Goal: Task Accomplishment & Management: Use online tool/utility

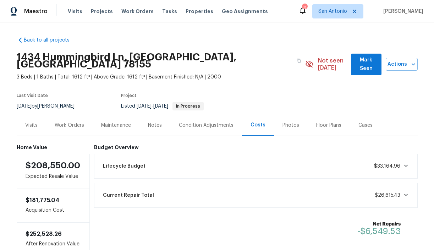
scroll to position [11, 0]
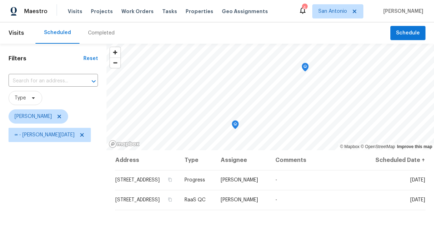
scroll to position [19, 0]
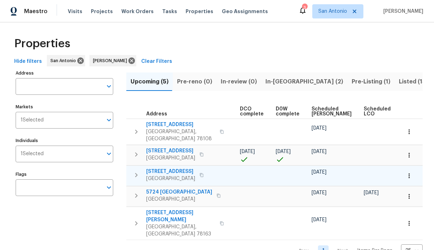
scroll to position [0, 155]
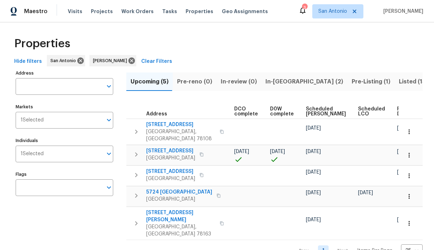
click at [397, 110] on span "Ready Date" at bounding box center [405, 111] width 16 height 10
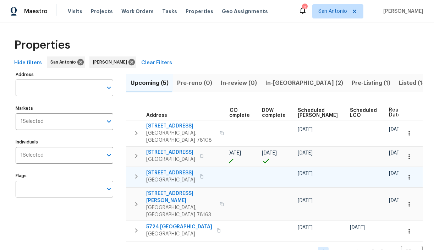
click at [188, 169] on span "3815 Cherokee Blvd" at bounding box center [170, 172] width 49 height 7
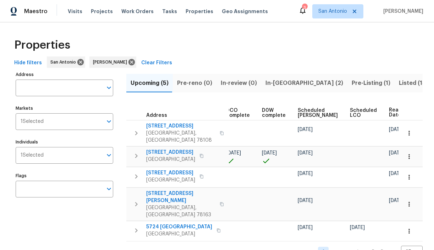
click at [352, 83] on span "Pre-Listing (1)" at bounding box center [371, 83] width 39 height 10
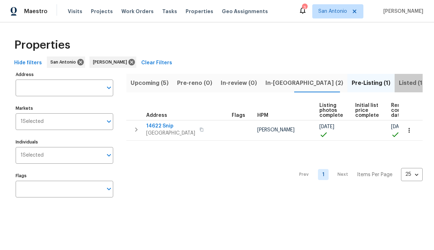
click at [399, 83] on span "Listed (13)" at bounding box center [413, 83] width 29 height 10
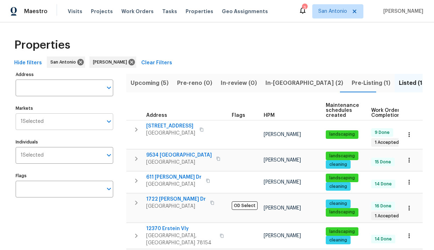
click at [107, 125] on icon "Open" at bounding box center [109, 121] width 9 height 9
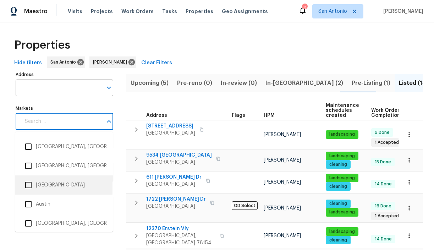
scroll to position [43, 0]
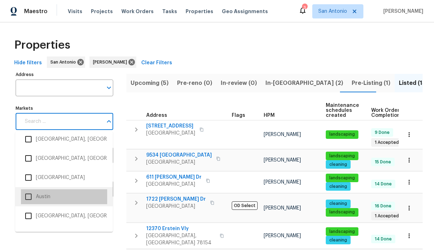
click at [41, 198] on li "Austin" at bounding box center [64, 196] width 86 height 15
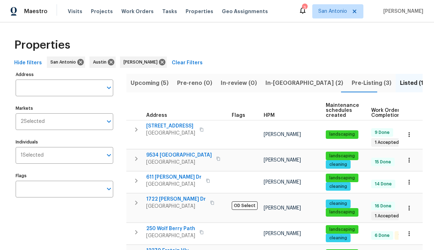
click at [352, 83] on span "Pre-Listing (3)" at bounding box center [372, 83] width 40 height 10
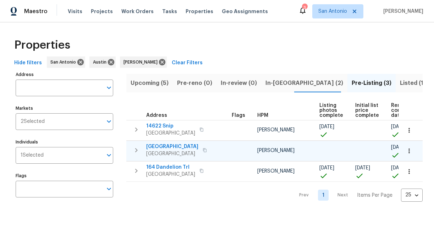
scroll to position [0, 24]
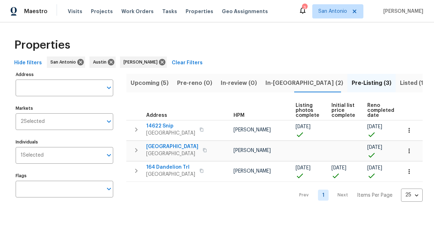
click at [272, 83] on span "In-[GEOGRAPHIC_DATA] (2)" at bounding box center [304, 83] width 78 height 10
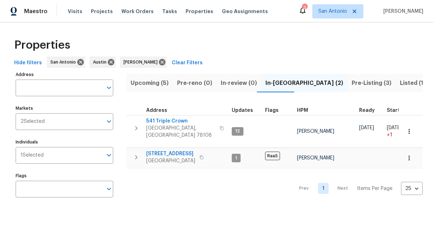
click at [152, 81] on span "Upcoming (5)" at bounding box center [150, 83] width 38 height 10
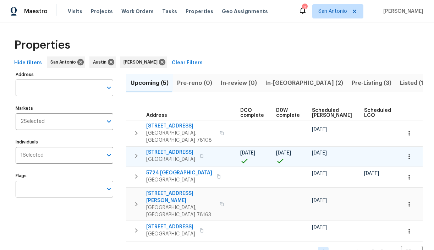
scroll to position [0, 155]
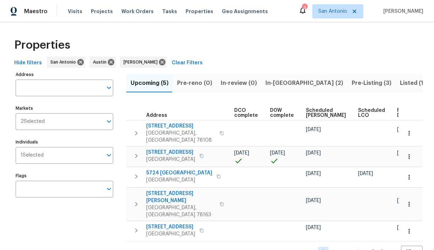
click at [397, 113] on span "Ready Date" at bounding box center [405, 113] width 16 height 10
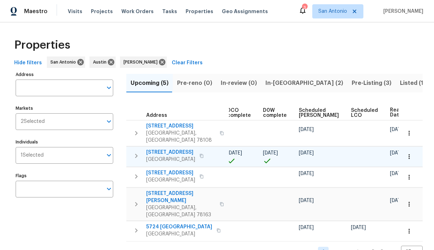
scroll to position [0, 163]
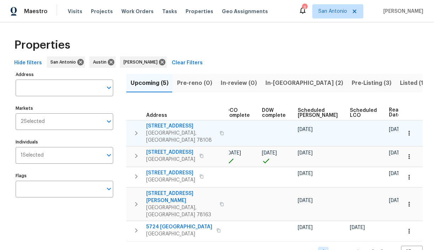
click at [167, 126] on span "112 Brahma Way" at bounding box center [180, 125] width 69 height 7
click at [408, 131] on icon "button" at bounding box center [408, 133] width 1 height 5
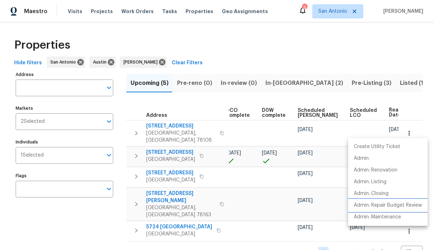
click at [389, 204] on p "Admin: Repair Budget Review" at bounding box center [388, 205] width 68 height 7
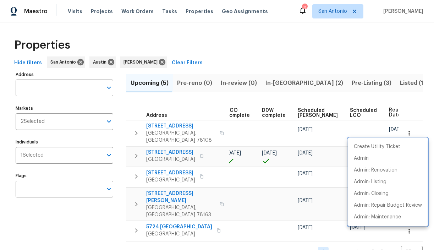
click at [349, 86] on div at bounding box center [217, 125] width 434 height 250
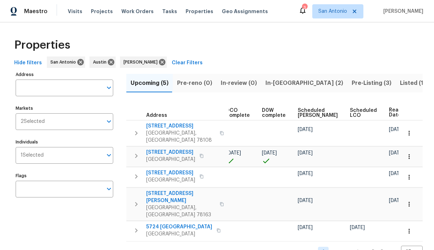
click at [400, 81] on span "Listed (15)" at bounding box center [414, 83] width 29 height 10
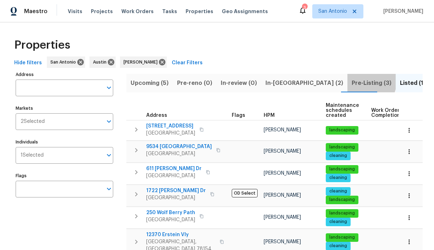
click at [352, 81] on span "Pre-Listing (3)" at bounding box center [372, 83] width 40 height 10
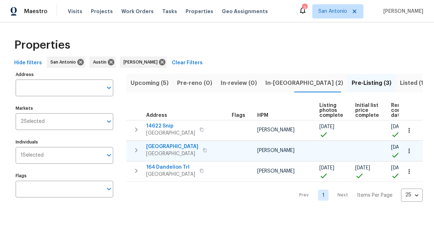
click at [162, 145] on span "124 Blossom Valley Strm" at bounding box center [172, 146] width 52 height 7
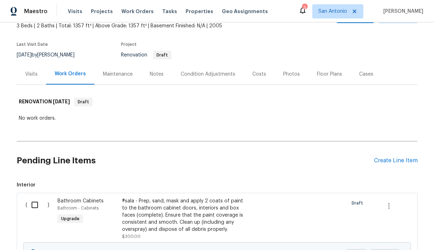
scroll to position [24, 0]
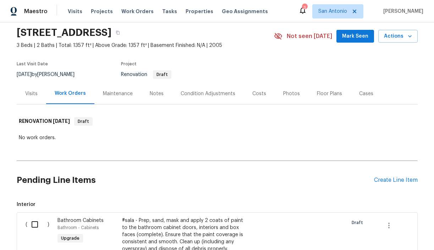
click at [32, 94] on div "Visits" at bounding box center [31, 93] width 12 height 7
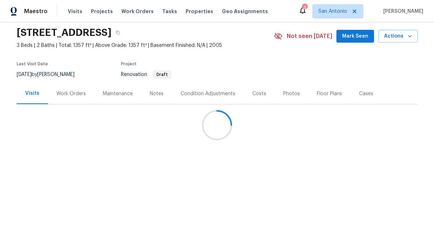
scroll to position [20, 0]
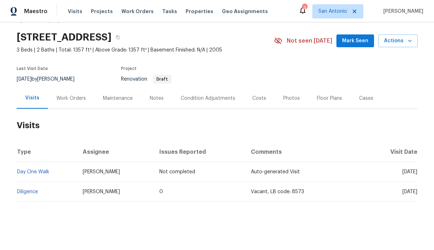
click at [77, 99] on div "Work Orders" at bounding box center [70, 98] width 29 height 7
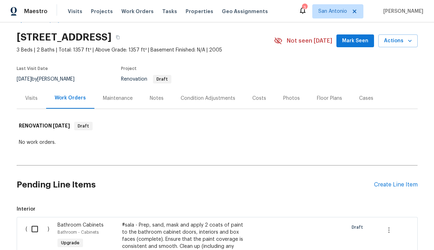
scroll to position [24, 0]
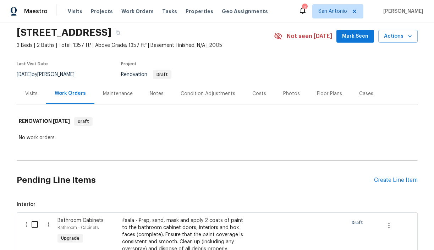
click at [252, 94] on div "Costs" at bounding box center [259, 93] width 14 height 7
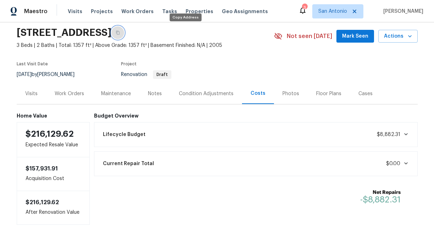
click at [120, 33] on icon "button" at bounding box center [118, 33] width 4 height 4
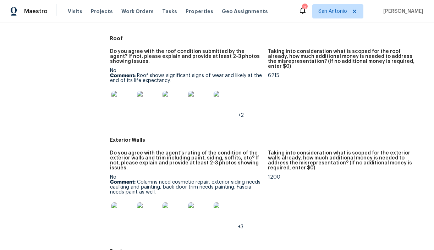
scroll to position [305, 0]
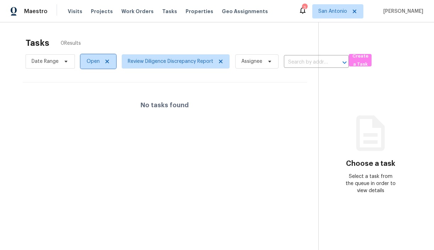
click at [96, 63] on span "Open" at bounding box center [93, 61] width 13 height 7
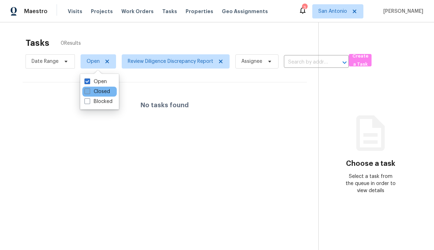
click at [98, 91] on label "Closed" at bounding box center [97, 91] width 26 height 7
click at [89, 91] on input "Closed" at bounding box center [86, 90] width 5 height 5
checkbox input "true"
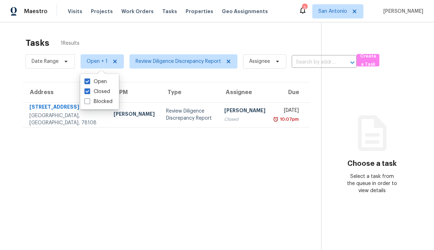
click at [176, 35] on div "Tasks 1 Results" at bounding box center [174, 43] width 296 height 18
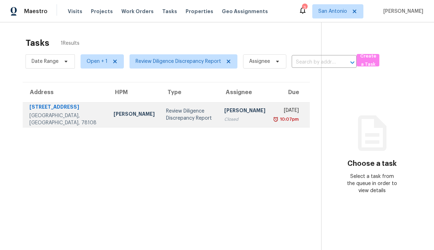
click at [114, 116] on div "[PERSON_NAME]" at bounding box center [134, 114] width 41 height 9
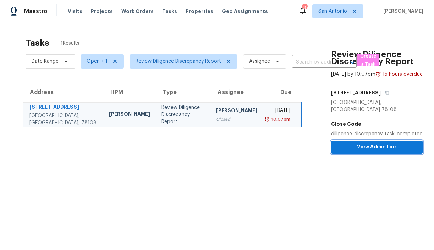
click at [371, 146] on span "View Admin Link" at bounding box center [377, 147] width 80 height 9
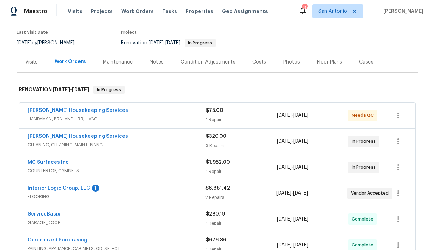
scroll to position [56, 0]
click at [61, 186] on link "Interior Logic Group, LLC" at bounding box center [59, 187] width 62 height 5
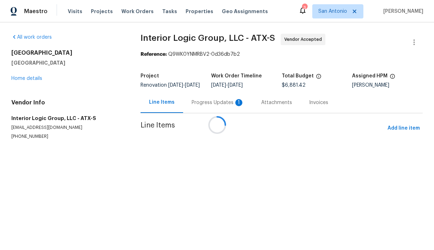
click at [195, 99] on section "Interior Logic Group, LLC - ATX-S Vendor Accepted Reference: Q9WK0YNMRBV2-0d36d…" at bounding box center [282, 95] width 282 height 123
click at [195, 106] on div at bounding box center [217, 125] width 434 height 250
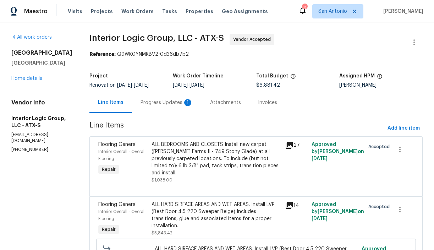
click at [177, 105] on div "Progress Updates 1" at bounding box center [167, 102] width 53 height 7
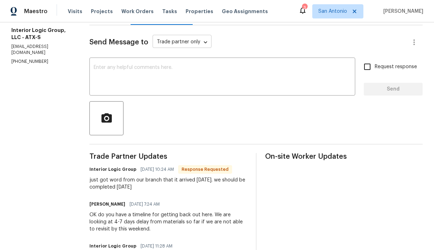
scroll to position [87, 0]
click at [193, 81] on textarea at bounding box center [222, 78] width 257 height 25
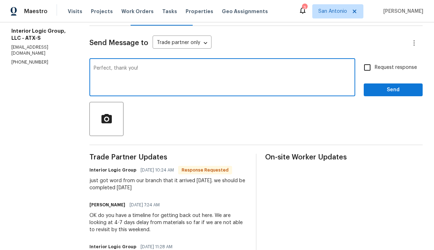
type textarea "Perfect, thank you!"
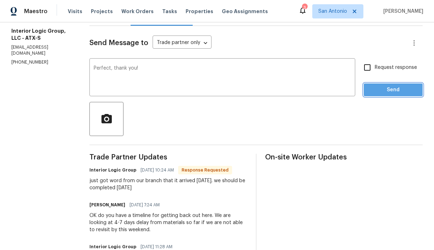
click at [379, 94] on button "Send" at bounding box center [393, 89] width 59 height 13
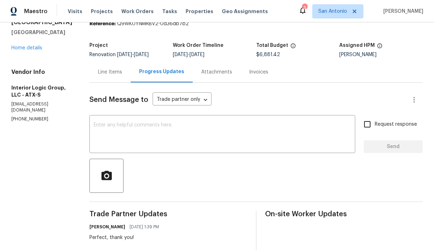
scroll to position [0, 0]
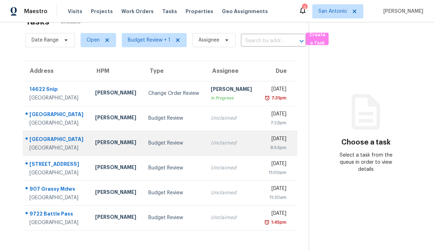
scroll to position [22, 0]
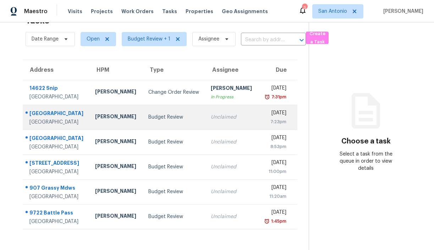
click at [70, 120] on div "[GEOGRAPHIC_DATA]" at bounding box center [56, 122] width 54 height 7
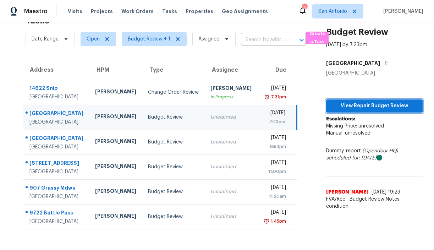
click at [364, 104] on span "View Repair Budget Review" at bounding box center [374, 105] width 85 height 9
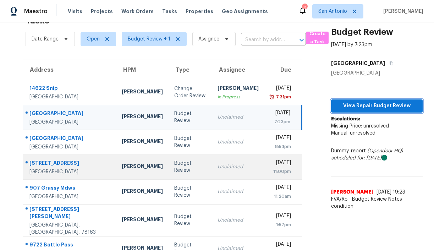
scroll to position [32, 0]
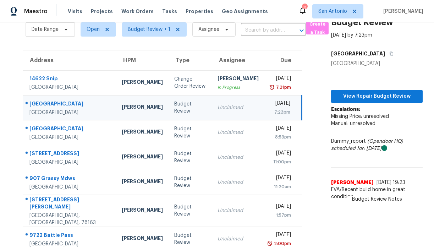
click at [403, 32] on div "[DATE] by 7:23pm" at bounding box center [377, 35] width 92 height 7
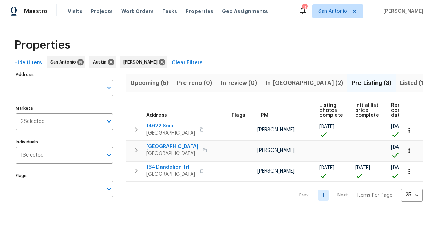
click at [272, 83] on span "In-reno (2)" at bounding box center [304, 83] width 78 height 10
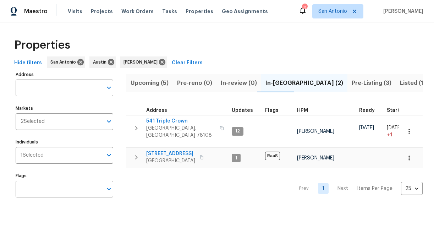
click at [352, 84] on span "Pre-Listing (3)" at bounding box center [372, 83] width 40 height 10
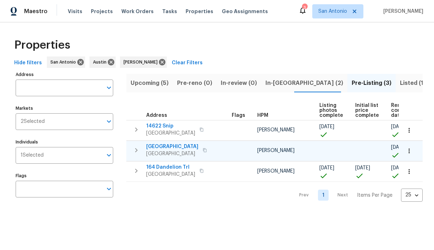
scroll to position [0, 24]
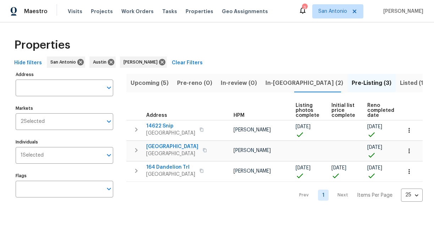
click at [371, 108] on span "Reno completed date" at bounding box center [380, 110] width 27 height 15
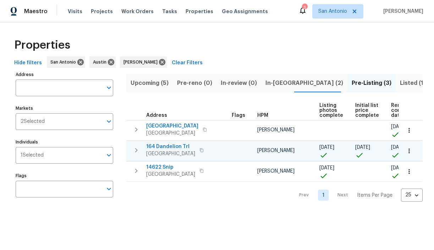
scroll to position [0, 32]
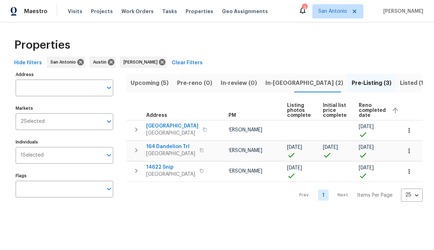
click at [365, 112] on span "Reno completed date" at bounding box center [372, 110] width 27 height 15
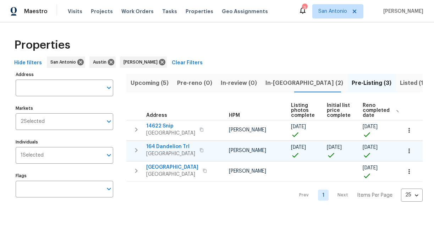
scroll to position [0, 32]
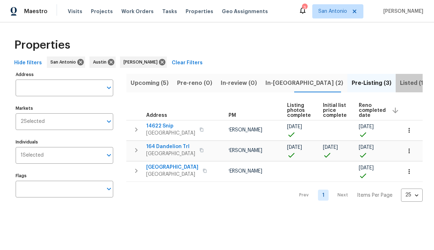
click at [400, 83] on span "Listed (15)" at bounding box center [414, 83] width 29 height 10
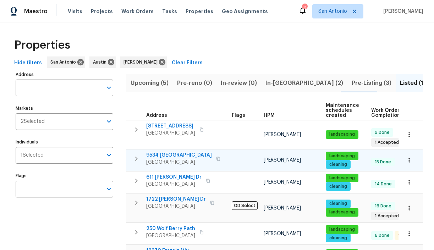
scroll to position [0, 76]
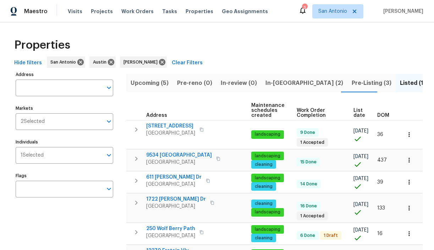
click at [382, 114] on span "DOM" at bounding box center [383, 115] width 12 height 5
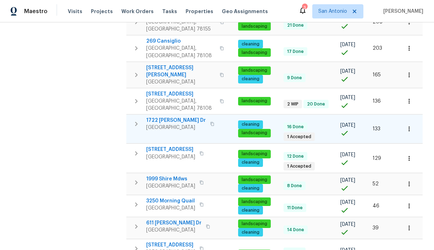
scroll to position [257, 0]
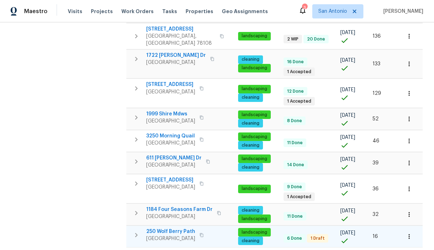
click at [174, 228] on span "250 Wolf Berry Path" at bounding box center [170, 231] width 49 height 7
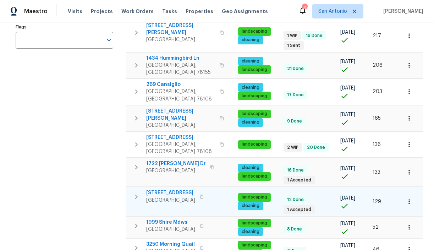
scroll to position [148, 0]
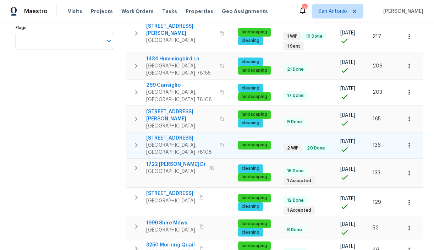
click at [171, 134] on span "[STREET_ADDRESS]" at bounding box center [180, 137] width 69 height 7
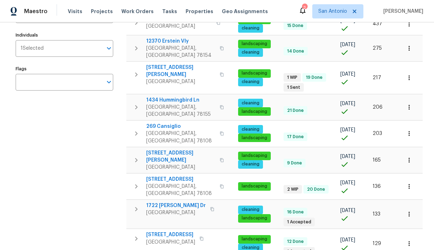
scroll to position [106, 0]
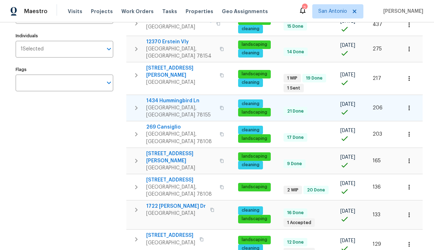
click at [165, 97] on span "1434 Hummingbird Ln" at bounding box center [180, 100] width 69 height 7
click at [182, 97] on span "1434 Hummingbird Ln" at bounding box center [180, 100] width 69 height 7
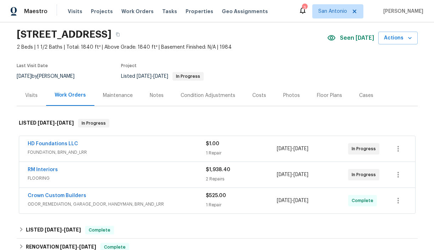
scroll to position [24, 0]
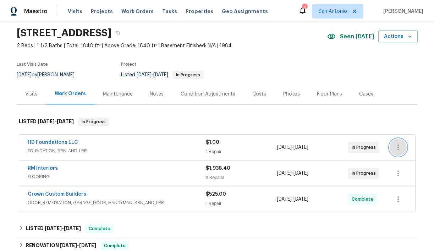
click at [398, 150] on icon "button" at bounding box center [398, 147] width 9 height 9
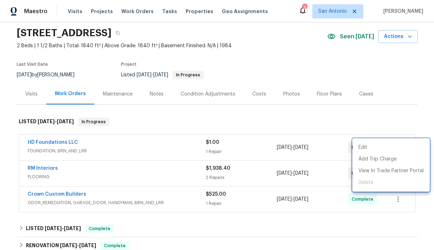
click at [369, 122] on div at bounding box center [217, 125] width 434 height 250
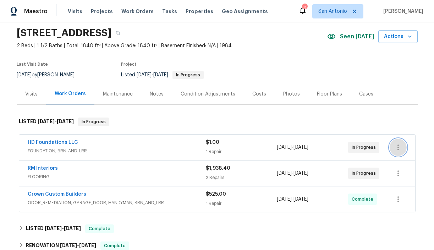
click at [400, 150] on icon "button" at bounding box center [398, 147] width 9 height 9
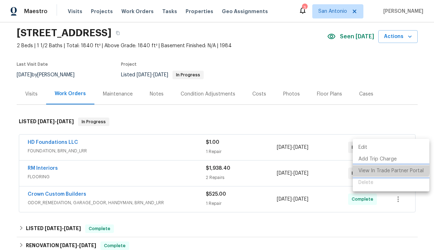
click at [383, 167] on li "View In Trade Partner Portal" at bounding box center [391, 171] width 77 height 12
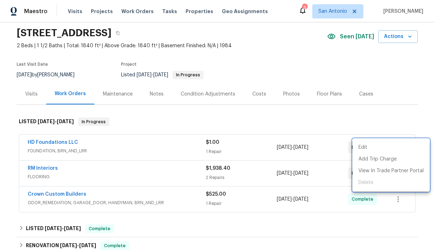
click at [310, 112] on div at bounding box center [217, 125] width 434 height 250
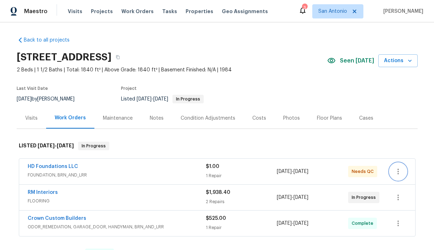
click at [400, 173] on icon "button" at bounding box center [398, 171] width 9 height 9
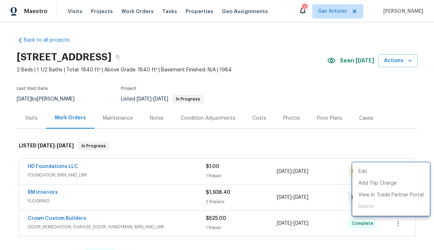
click at [319, 149] on div at bounding box center [217, 125] width 434 height 250
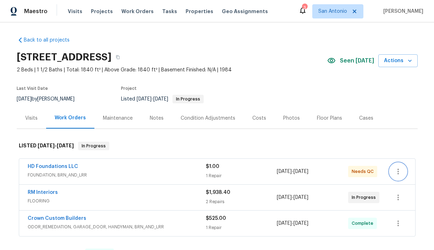
click at [399, 172] on icon "button" at bounding box center [398, 171] width 9 height 9
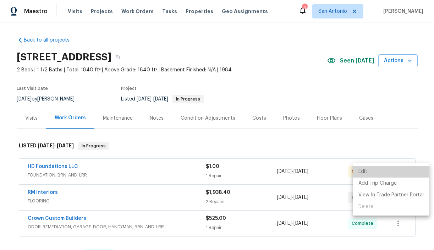
click at [381, 171] on li "Edit" at bounding box center [391, 172] width 77 height 12
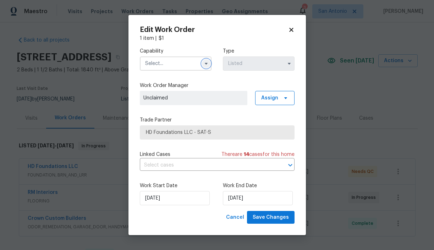
click at [202, 65] on button "button" at bounding box center [206, 63] width 9 height 9
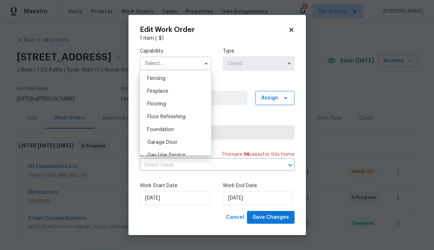
scroll to position [250, 0]
click at [166, 127] on span "Foundation" at bounding box center [160, 128] width 27 height 5
type input "Foundation"
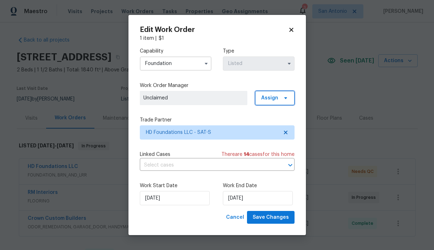
click at [275, 97] on span "Assign" at bounding box center [269, 97] width 17 height 7
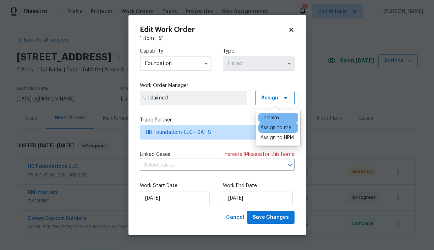
click at [271, 127] on div "Assign to me" at bounding box center [275, 127] width 31 height 7
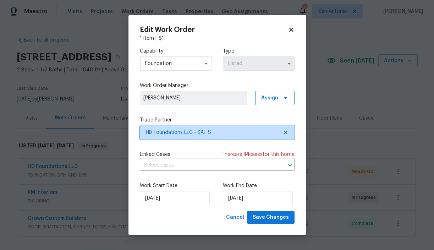
click at [204, 131] on span "HD Foundations LLC - SAT-S" at bounding box center [212, 132] width 132 height 7
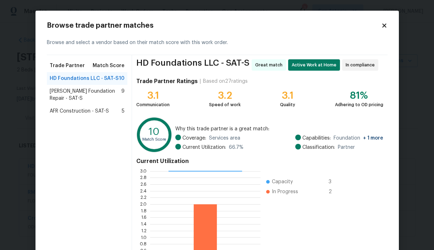
scroll to position [63, 0]
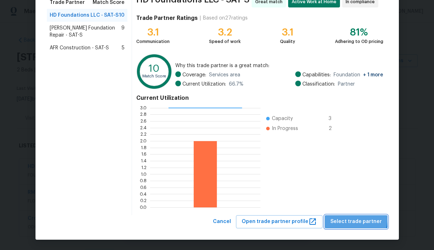
click at [359, 219] on span "Select trade partner" at bounding box center [355, 221] width 51 height 9
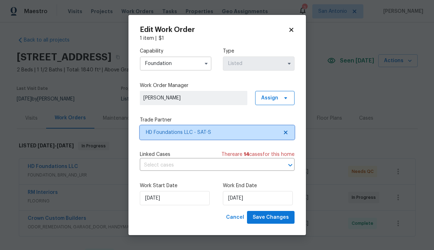
scroll to position [0, 0]
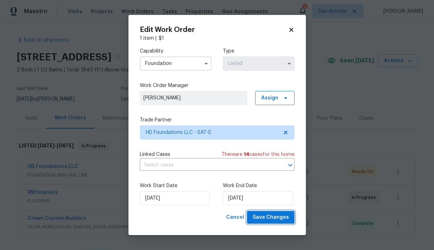
click at [276, 216] on span "Save Changes" at bounding box center [271, 217] width 36 height 9
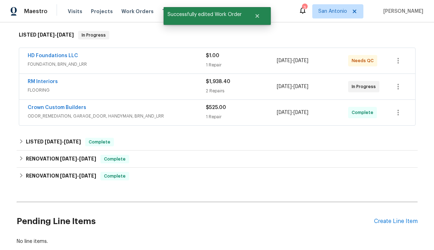
scroll to position [50, 0]
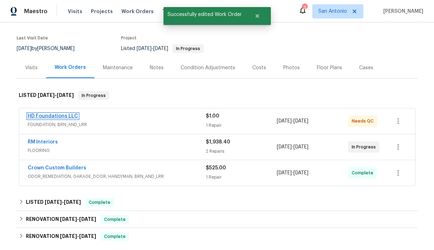
click at [67, 115] on link "HD Foundations LLC" at bounding box center [53, 116] width 50 height 5
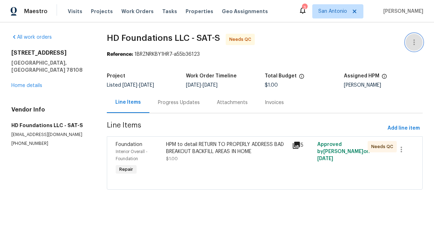
click at [415, 45] on icon "button" at bounding box center [414, 42] width 9 height 9
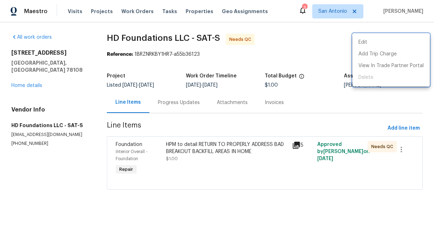
click at [192, 163] on div at bounding box center [217, 125] width 434 height 250
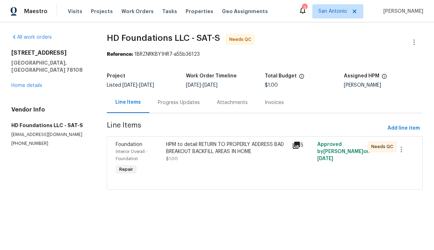
click at [199, 155] on div "HPM to detail RETURN TO PROPERLY ADDRESS BAD BREAKOUT BACKFILL AREAS IN HOME $1…" at bounding box center [227, 151] width 122 height 21
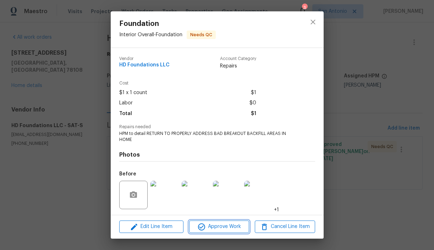
click at [223, 227] on span "Approve Work" at bounding box center [219, 226] width 56 height 9
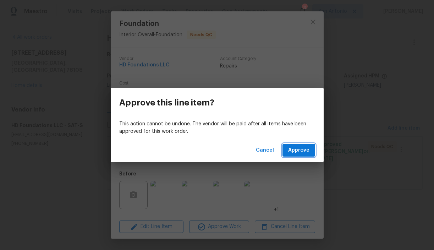
click at [304, 151] on span "Approve" at bounding box center [298, 150] width 21 height 9
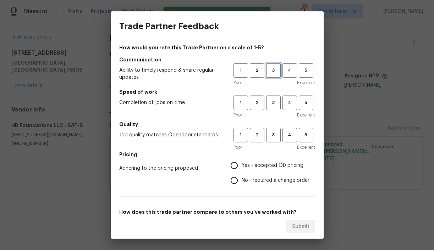
click at [273, 70] on span "3" at bounding box center [273, 70] width 13 height 8
click at [273, 102] on span "3" at bounding box center [273, 103] width 13 height 8
click at [272, 134] on span "3" at bounding box center [273, 135] width 13 height 8
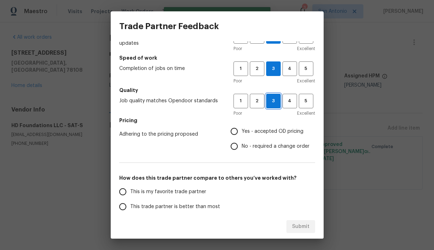
scroll to position [36, 0]
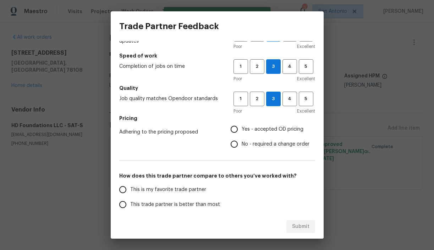
click at [261, 131] on span "Yes - accepted OD pricing" at bounding box center [273, 129] width 62 height 7
click at [242, 131] on input "Yes - accepted OD pricing" at bounding box center [234, 129] width 15 height 15
radio input "true"
click at [196, 201] on span "This trade partner is better than most" at bounding box center [175, 204] width 90 height 7
click at [130, 201] on input "This trade partner is better than most" at bounding box center [122, 204] width 15 height 15
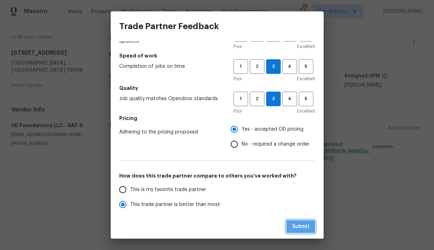
click at [311, 224] on button "Submit" at bounding box center [300, 226] width 29 height 13
radio input "true"
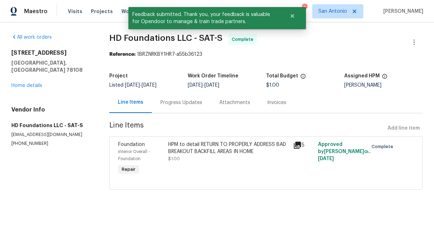
click at [27, 82] on div "All work orders 3904 Pecan Ct Schertz, TX 78108 Home details Vendor Info HD Fou…" at bounding box center [51, 90] width 81 height 113
click at [27, 83] on link "Home details" at bounding box center [26, 85] width 31 height 5
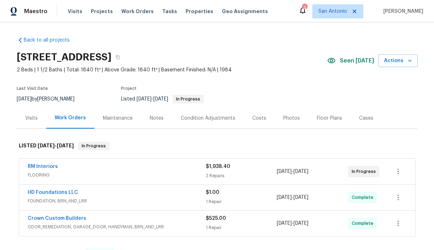
scroll to position [11, 0]
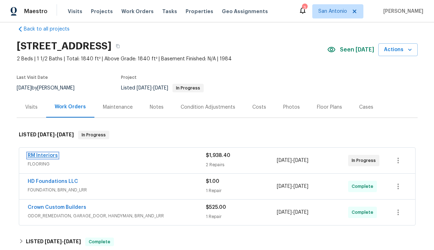
click at [47, 156] on link "RM Interiors" at bounding box center [43, 155] width 30 height 5
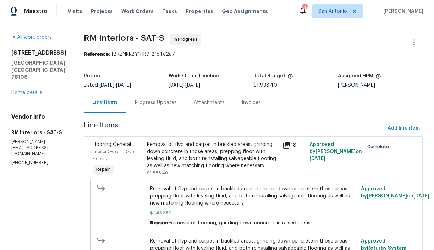
click at [164, 103] on div "Progress Updates" at bounding box center [156, 102] width 42 height 7
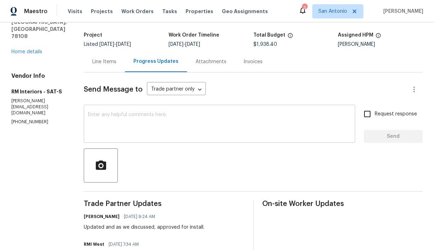
scroll to position [40, 0]
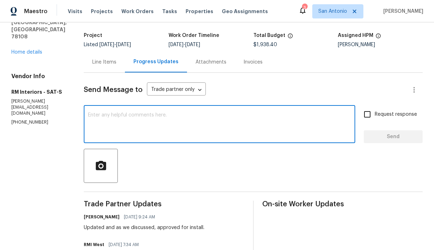
click at [159, 115] on textarea at bounding box center [219, 124] width 263 height 25
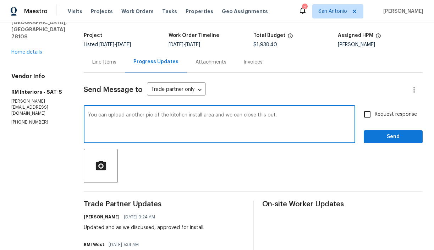
type textarea "You can upload another pic of the kitchen install area and we can close this ou…"
click at [404, 134] on span "Send" at bounding box center [393, 136] width 48 height 9
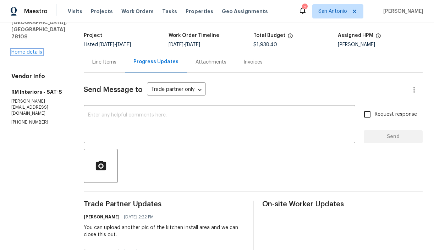
click at [23, 50] on link "Home details" at bounding box center [26, 52] width 31 height 5
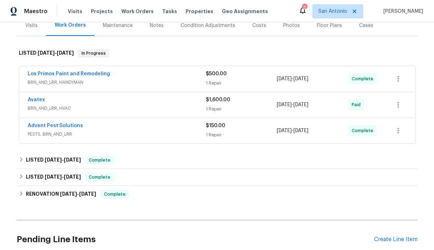
scroll to position [99, 0]
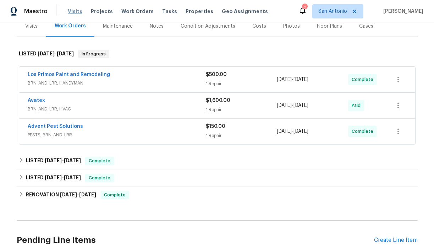
click at [72, 11] on span "Visits" at bounding box center [75, 11] width 15 height 7
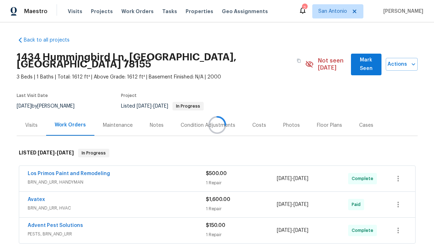
click at [29, 118] on div at bounding box center [217, 125] width 434 height 250
click at [30, 122] on div "Visits" at bounding box center [31, 125] width 12 height 7
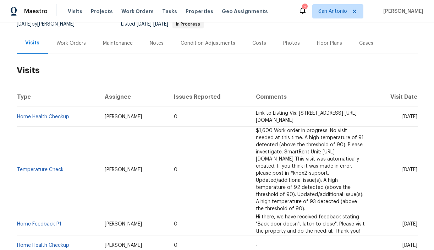
scroll to position [83, 0]
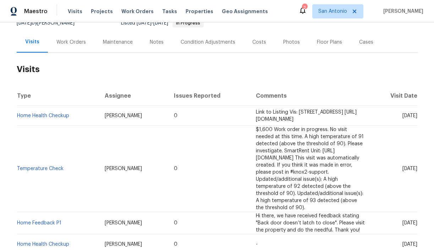
drag, startPoint x: 208, startPoint y: 110, endPoint x: 271, endPoint y: 117, distance: 63.2
click at [271, 117] on td "Link to Listing Vis: 1434 Hummingbird Ln, Seguin, TX 78155 https://listing-vis.…" at bounding box center [310, 116] width 120 height 20
copy span "https://listing-vis.apps.opendoor.com/address/fd142ad4-6090-54b0-97d7-259f69b2e…"
click at [73, 39] on div "Work Orders" at bounding box center [70, 42] width 29 height 7
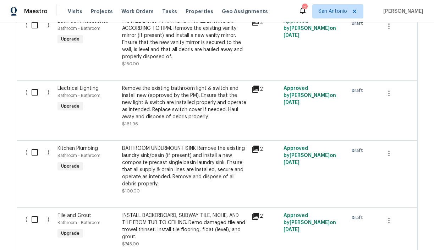
scroll to position [360, 0]
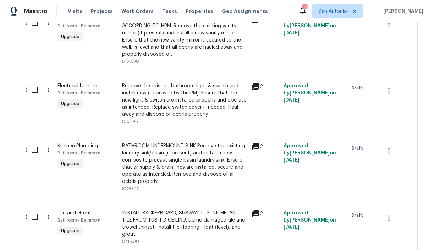
click at [255, 83] on icon at bounding box center [255, 86] width 7 height 7
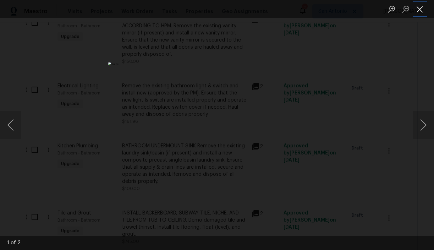
click at [419, 11] on button "Close lightbox" at bounding box center [420, 9] width 14 height 12
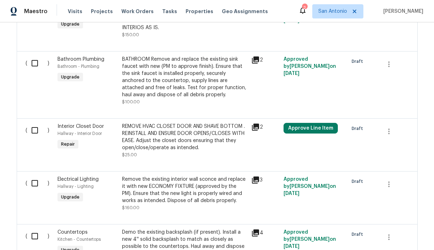
scroll to position [747, 0]
click at [185, 79] on div "BATHROOM Remove and replace the existing sink faucet with new (PM to approve fi…" at bounding box center [184, 76] width 125 height 43
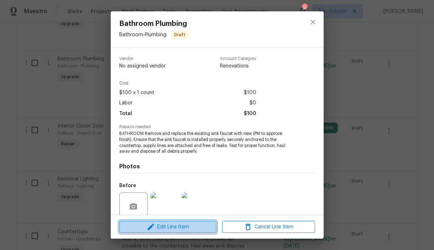
click at [173, 228] on span "Edit Line Item" at bounding box center [167, 226] width 93 height 9
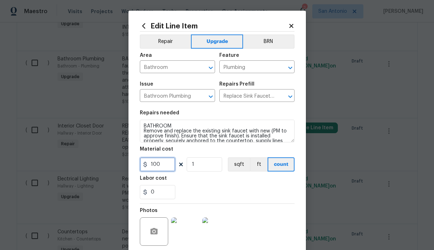
click at [164, 167] on input "100" at bounding box center [157, 164] width 35 height 14
click at [199, 187] on div "0" at bounding box center [217, 192] width 155 height 14
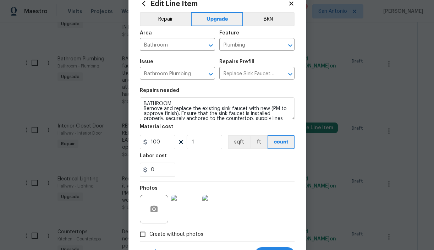
scroll to position [23, 0]
click at [291, 2] on icon at bounding box center [291, 3] width 4 height 4
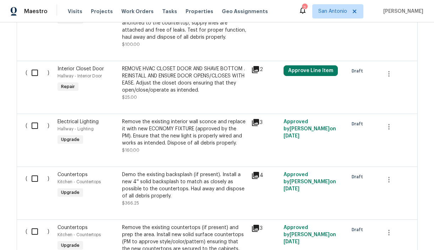
scroll to position [805, 0]
click at [184, 124] on div "Remove the existing interior wall sconce and replace it with new ECONOMY FIXTUR…" at bounding box center [184, 132] width 125 height 28
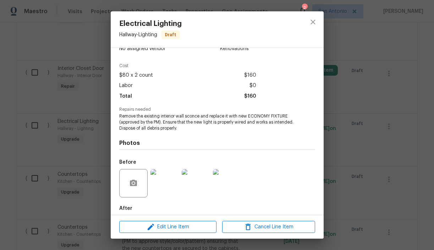
scroll to position [24, 0]
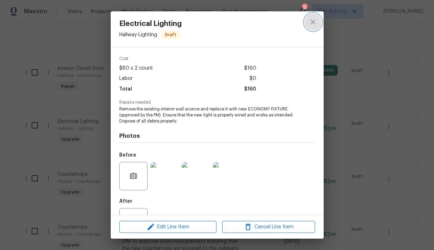
click at [312, 22] on icon "close" at bounding box center [312, 22] width 5 height 5
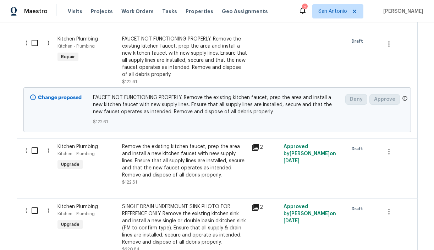
scroll to position [1066, 0]
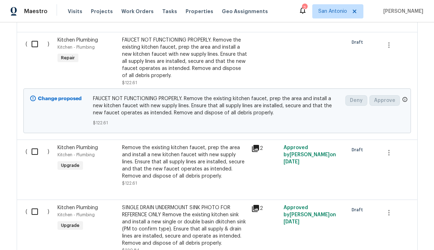
click at [257, 145] on icon at bounding box center [255, 148] width 7 height 7
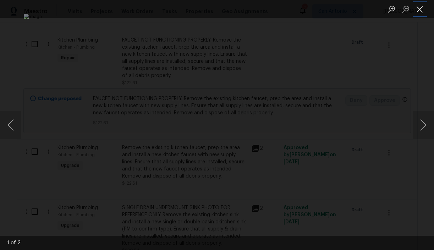
click at [419, 11] on button "Close lightbox" at bounding box center [420, 9] width 14 height 12
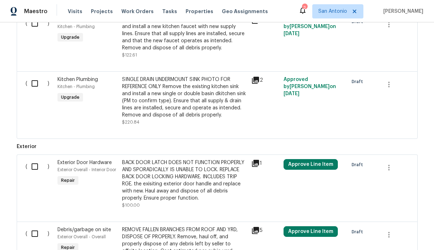
scroll to position [1203, 0]
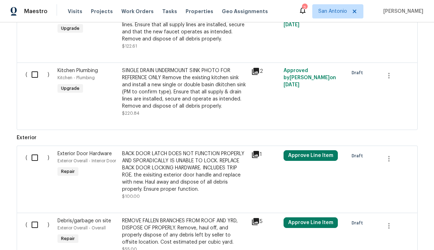
click at [176, 155] on div "BACK DOOR LATCH DOES NOT FUNCTION PROPERLY AND SPORADICALLY IS UNABLE TO LOCK. …" at bounding box center [184, 171] width 125 height 43
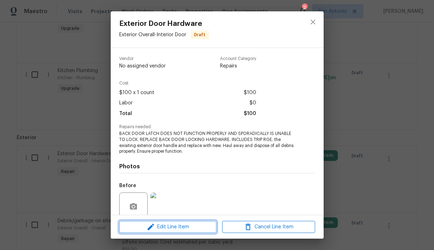
click at [168, 226] on span "Edit Line Item" at bounding box center [167, 226] width 93 height 9
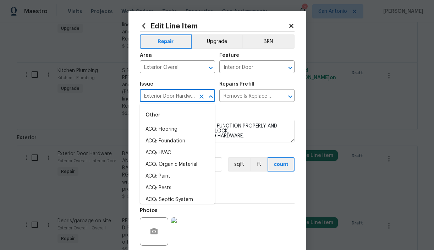
click at [186, 96] on input "Exterior Door Hardware" at bounding box center [167, 96] width 55 height 11
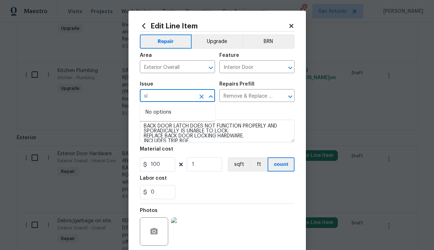
type input "s"
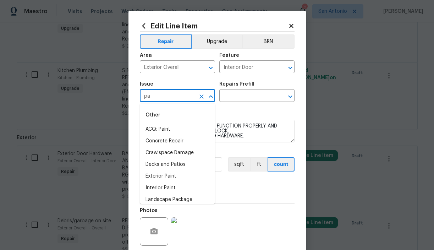
type input "p"
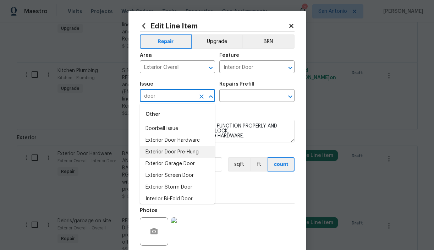
scroll to position [0, 0]
click at [170, 153] on li "Exterior Door Pre-Hung" at bounding box center [177, 153] width 75 height 12
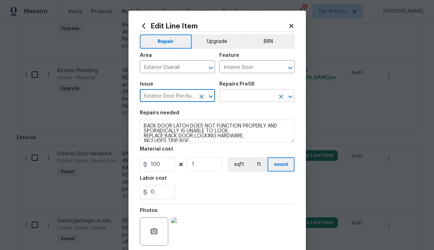
type input "Exterior Door Pre-Hung"
click at [243, 98] on input "text" at bounding box center [246, 96] width 55 height 11
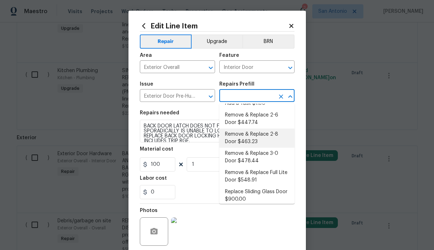
scroll to position [13, 0]
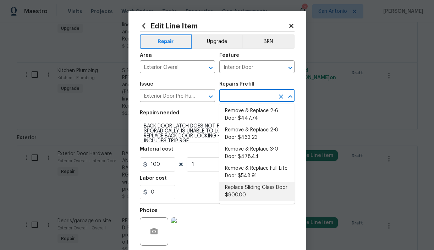
click at [246, 187] on li "Replace Sliding Glass Door $900.00" at bounding box center [256, 191] width 75 height 19
type textarea "Remove existing sliding glass door. Ensure proper care when removing door, haul…"
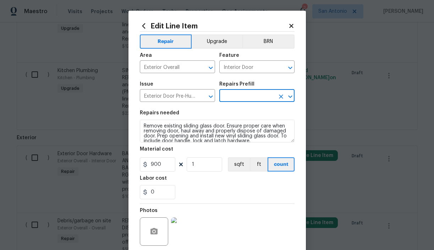
type input "Replace Sliding Glass Door $900.00"
type input "900"
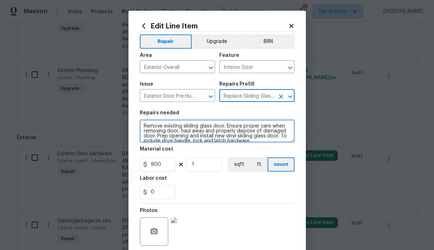
click at [143, 125] on textarea "Remove existing sliding glass door. Ensure proper care when removing door, haul…" at bounding box center [217, 131] width 155 height 23
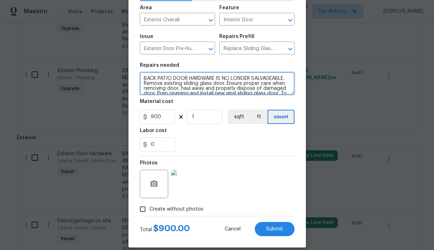
scroll to position [56, 0]
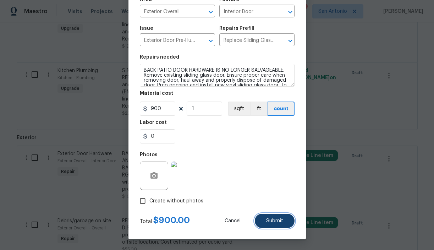
click at [275, 217] on button "Submit" at bounding box center [275, 221] width 40 height 14
type textarea "BACK DOOR LATCH DOES NOT FUNCTION PROPERLY AND SPORADICALLY IS UNABLE TO LOCK. …"
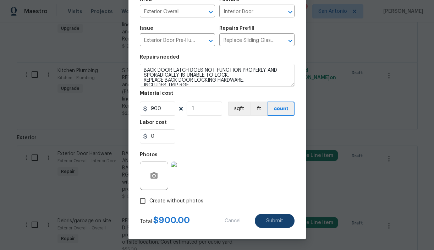
type input "100"
type textarea "BACK PATIO DOOR HARDWARE IS NO LONGER SALVAGEABLE. Remove existing sliding glas…"
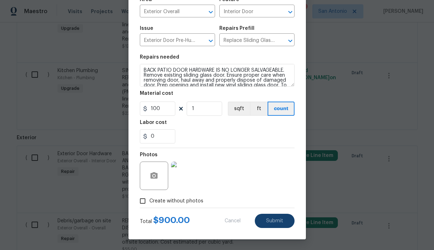
type input "900"
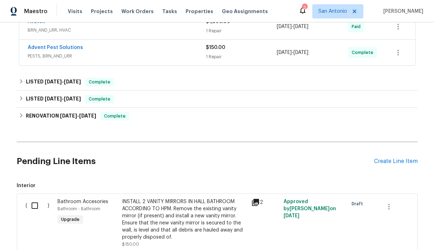
scroll to position [155, 0]
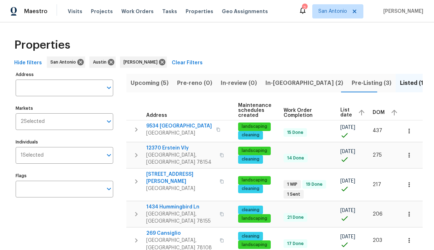
click at [277, 83] on span "In-[GEOGRAPHIC_DATA] (2)" at bounding box center [304, 83] width 78 height 10
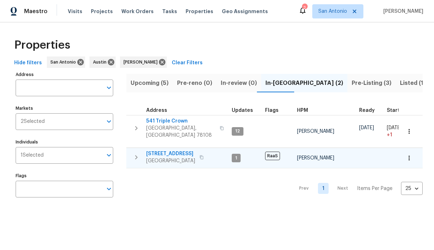
click at [166, 150] on span "[STREET_ADDRESS]" at bounding box center [170, 153] width 49 height 7
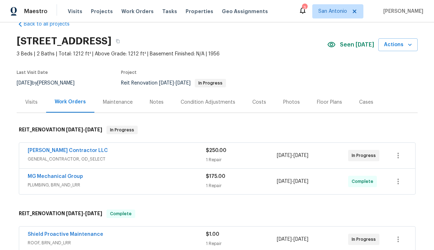
scroll to position [17, 0]
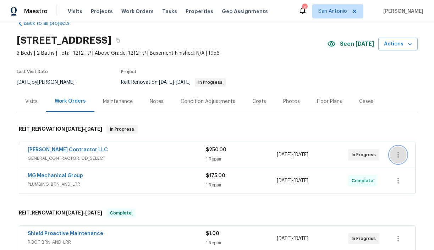
click at [398, 152] on icon "button" at bounding box center [397, 155] width 1 height 6
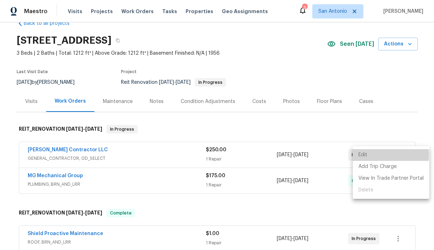
click at [369, 155] on li "Edit" at bounding box center [391, 155] width 77 height 12
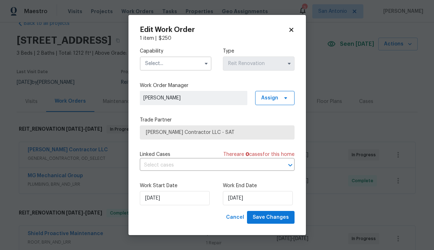
click at [176, 63] on input "text" at bounding box center [176, 63] width 72 height 14
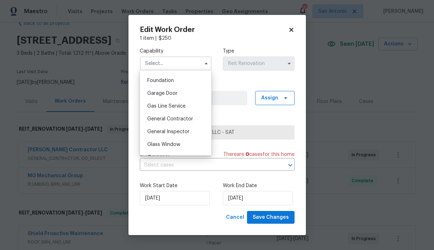
scroll to position [299, 0]
click at [175, 117] on span "General Contractor" at bounding box center [170, 118] width 46 height 5
type input "General Contractor"
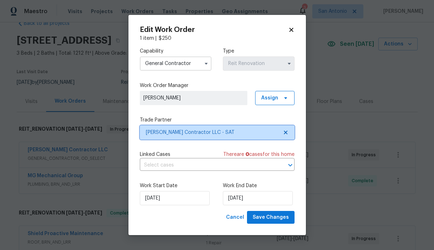
click at [223, 131] on span "Mario Suarez Contractor LLC - SAT" at bounding box center [212, 132] width 132 height 7
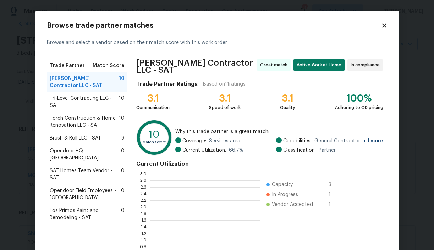
scroll to position [99, 110]
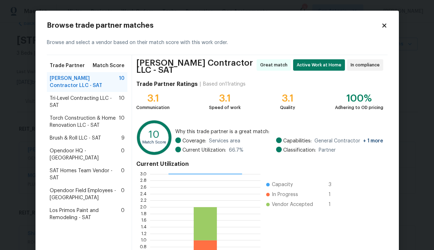
click at [82, 134] on span "Brush & Roll LLC - SAT" at bounding box center [75, 137] width 51 height 7
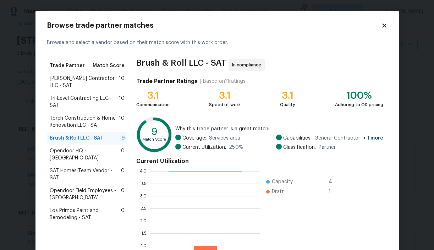
scroll to position [63, 0]
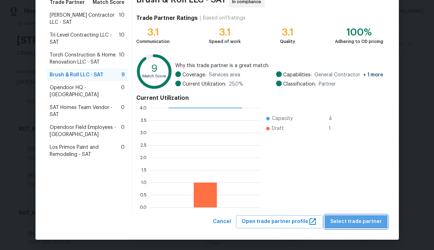
click at [364, 221] on span "Select trade partner" at bounding box center [355, 221] width 51 height 9
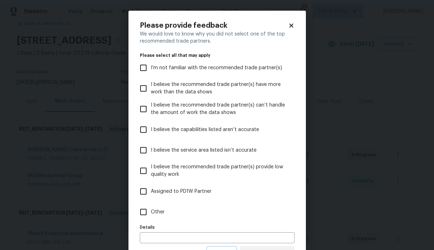
scroll to position [0, 0]
click at [156, 213] on span "Other" at bounding box center [158, 211] width 14 height 7
click at [151, 213] on input "Other" at bounding box center [143, 211] width 15 height 15
checkbox input "true"
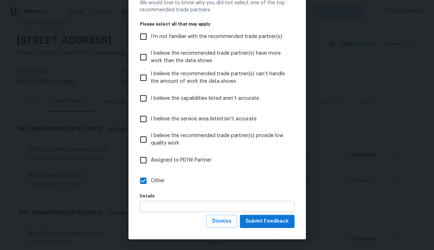
click at [202, 206] on input "text" at bounding box center [217, 206] width 155 height 11
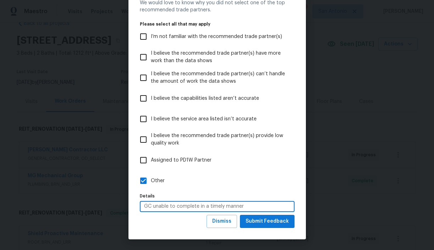
type input "GC unable to complete in a timely manner"
click at [267, 216] on button "Submit Feedback" at bounding box center [267, 221] width 55 height 13
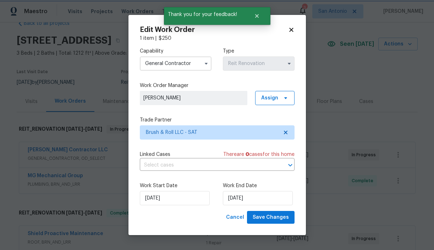
scroll to position [0, 0]
click at [254, 199] on input "[DATE]" at bounding box center [258, 198] width 70 height 14
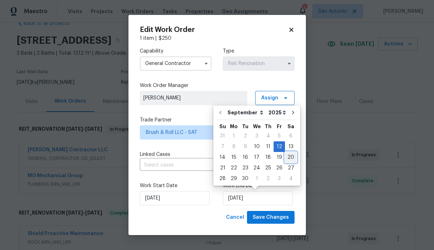
click at [288, 158] on div "20" at bounding box center [291, 157] width 12 height 10
type input "[DATE]"
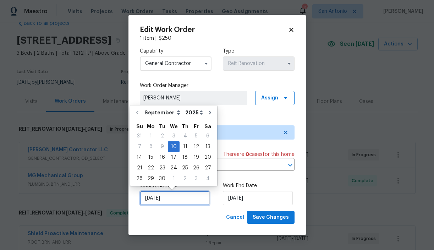
click at [180, 198] on input "[DATE]" at bounding box center [175, 198] width 70 height 14
click at [191, 156] on div "19" at bounding box center [196, 157] width 11 height 10
type input "[DATE]"
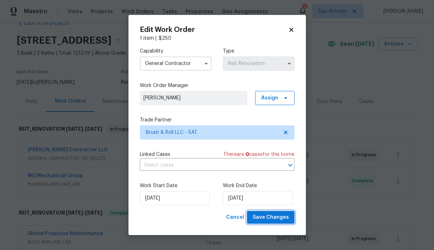
click at [272, 217] on span "Save Changes" at bounding box center [271, 217] width 36 height 9
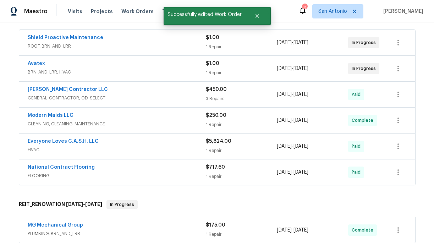
scroll to position [173, 0]
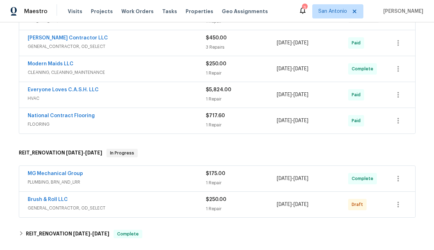
scroll to position [193, 0]
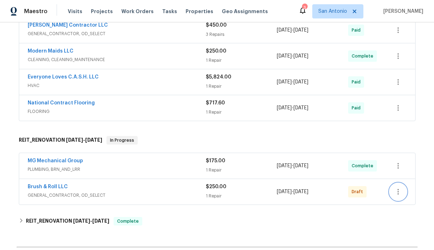
click at [400, 190] on icon "button" at bounding box center [398, 191] width 9 height 9
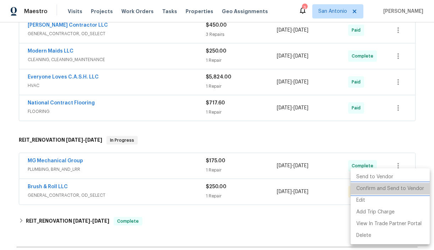
click at [393, 187] on li "Confirm and Send to Vendor" at bounding box center [390, 189] width 79 height 12
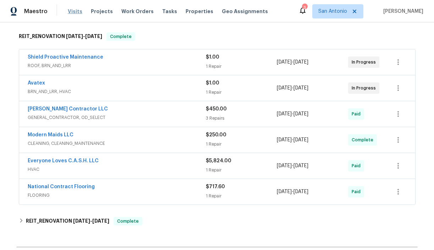
click at [71, 11] on span "Visits" at bounding box center [75, 11] width 15 height 7
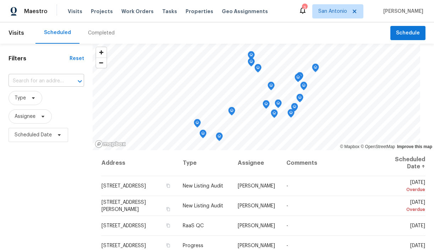
click at [43, 79] on input "text" at bounding box center [37, 81] width 56 height 11
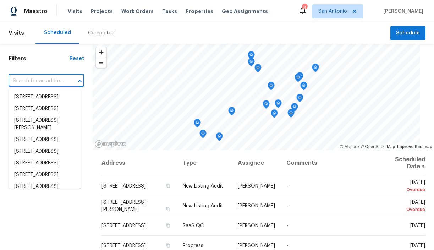
paste input "[STREET_ADDRESS][PERSON_NAME]"
type input "[STREET_ADDRESS][PERSON_NAME]"
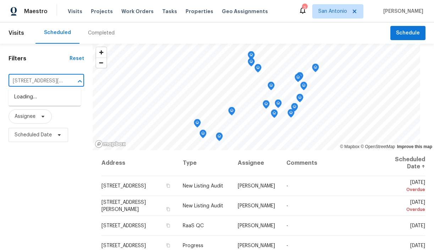
scroll to position [0, 31]
click at [39, 96] on li "[STREET_ADDRESS][PERSON_NAME]" at bounding box center [45, 100] width 72 height 19
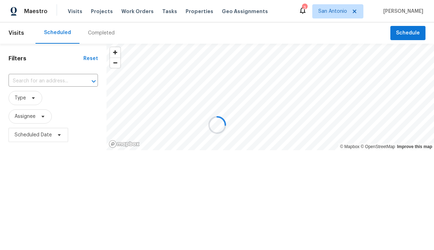
type input "[STREET_ADDRESS][PERSON_NAME]"
click at [100, 34] on div "Completed" at bounding box center [101, 32] width 27 height 7
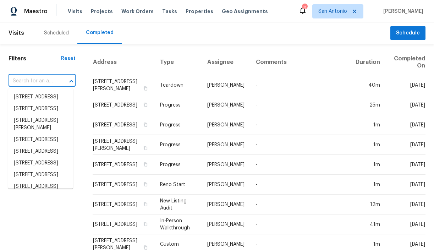
click at [32, 79] on input "text" at bounding box center [32, 81] width 47 height 11
paste input "[STREET_ADDRESS][PERSON_NAME]"
type input "[STREET_ADDRESS][PERSON_NAME]"
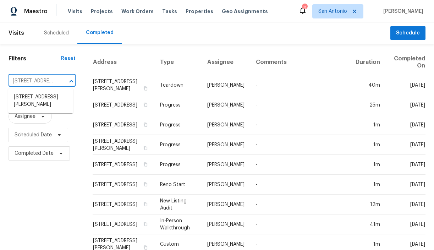
scroll to position [0, 39]
click at [30, 103] on li "[STREET_ADDRESS][PERSON_NAME]" at bounding box center [40, 100] width 65 height 19
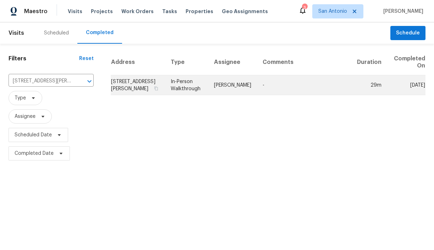
click at [138, 82] on td "[STREET_ADDRESS][PERSON_NAME]" at bounding box center [138, 85] width 55 height 20
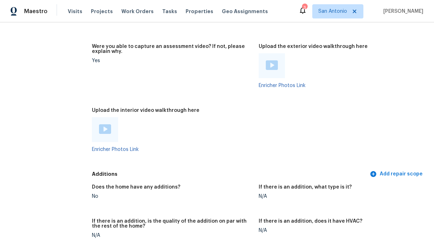
scroll to position [1615, 0]
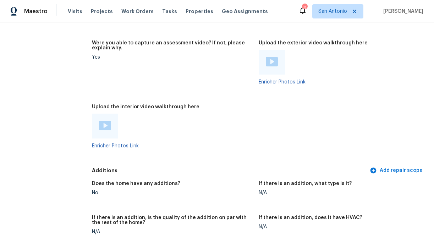
click at [104, 125] on img at bounding box center [105, 126] width 12 height 10
click at [272, 65] on img at bounding box center [272, 62] width 12 height 10
